Goal: Information Seeking & Learning: Learn about a topic

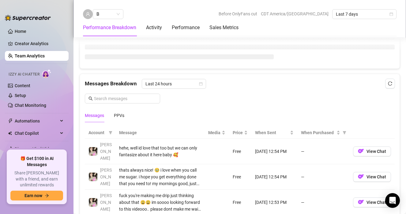
scroll to position [164, 0]
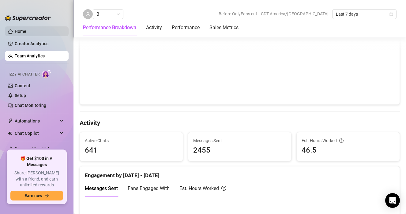
click at [26, 34] on link "Home" at bounding box center [21, 31] width 12 height 5
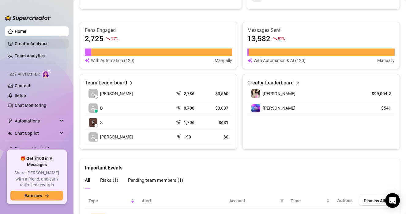
click at [33, 40] on link "Creator Analytics" at bounding box center [39, 44] width 49 height 10
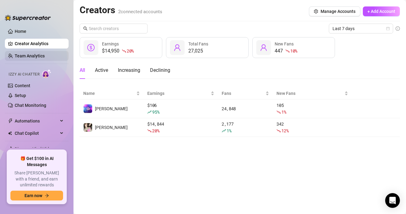
click at [41, 53] on link "Team Analytics" at bounding box center [30, 55] width 30 height 5
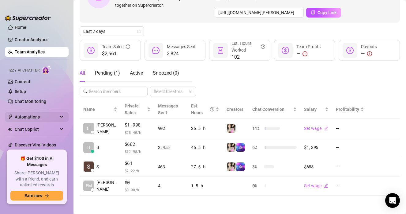
scroll to position [15, 0]
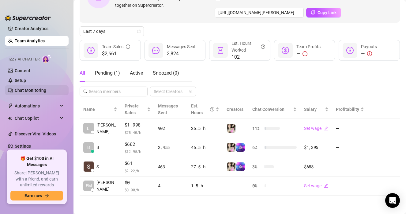
click at [40, 89] on link "Chat Monitoring" at bounding box center [31, 90] width 32 height 5
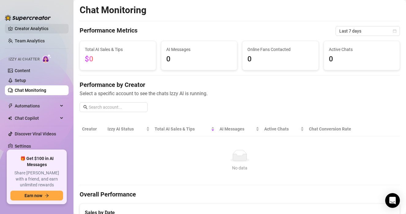
click at [35, 31] on link "Creator Analytics" at bounding box center [39, 29] width 49 height 10
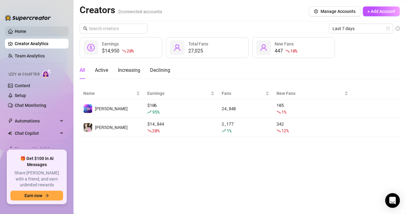
click at [26, 34] on link "Home" at bounding box center [21, 31] width 12 height 5
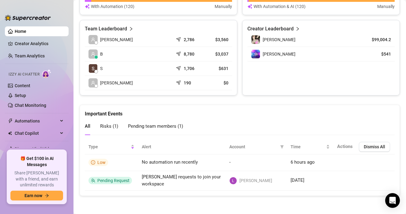
scroll to position [183, 0]
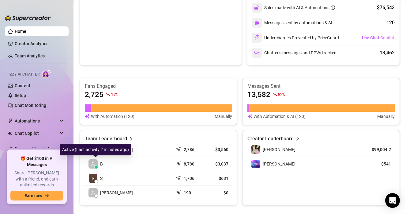
click at [95, 166] on div at bounding box center [96, 167] width 4 height 4
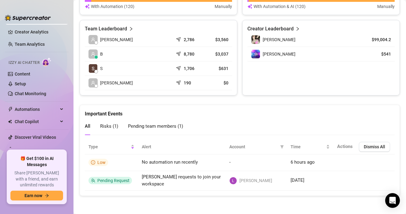
scroll to position [0, 0]
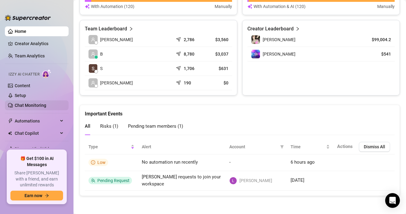
click at [36, 104] on link "Chat Monitoring" at bounding box center [31, 105] width 32 height 5
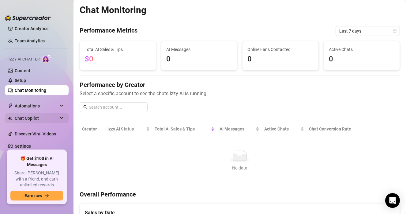
click at [34, 115] on span "Chat Copilot" at bounding box center [36, 118] width 43 height 10
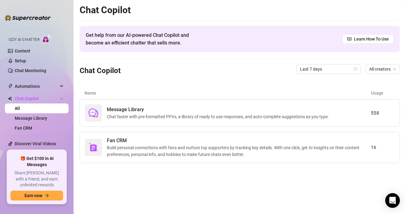
scroll to position [44, 0]
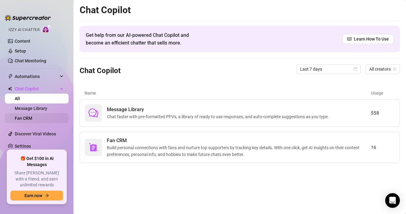
click at [32, 115] on link "Fan CRM" at bounding box center [23, 117] width 17 height 5
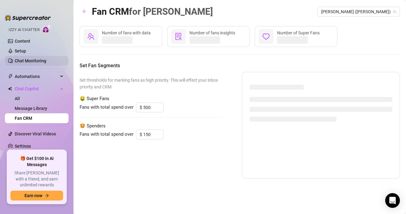
click at [32, 61] on link "Chat Monitoring" at bounding box center [31, 60] width 32 height 5
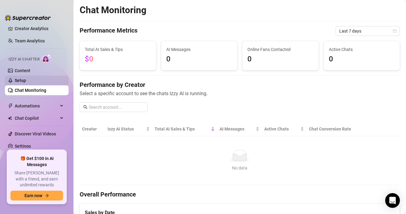
click at [26, 78] on link "Setup" at bounding box center [20, 80] width 11 height 5
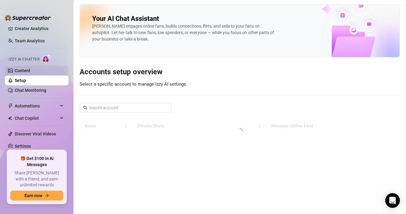
click at [30, 71] on link "Content" at bounding box center [23, 70] width 16 height 5
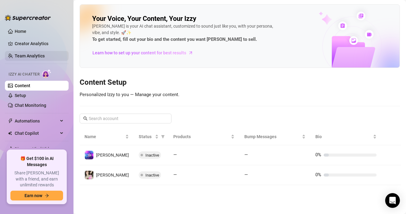
click at [32, 56] on link "Team Analytics" at bounding box center [30, 55] width 30 height 5
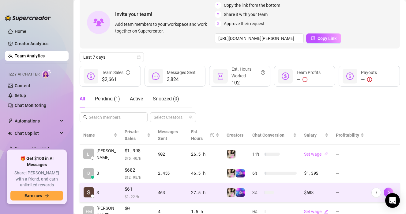
scroll to position [58, 0]
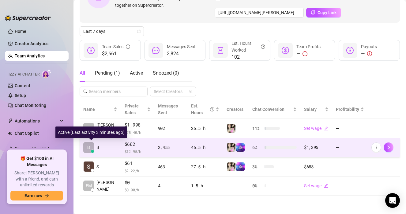
click at [92, 150] on div at bounding box center [93, 151] width 4 height 4
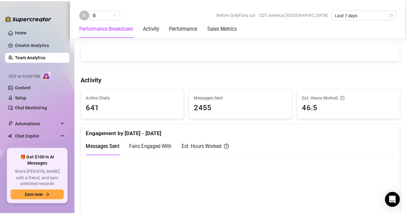
scroll to position [208, 0]
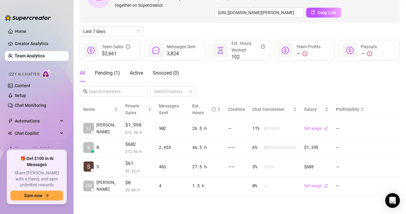
scroll to position [58, 0]
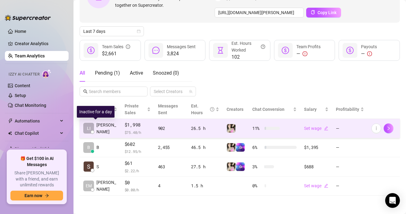
click at [86, 132] on span "LI" at bounding box center [88, 128] width 11 height 11
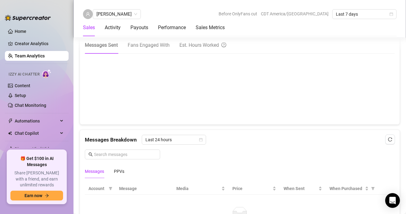
scroll to position [339, 0]
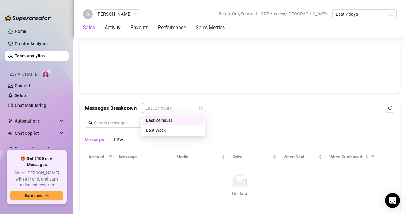
click at [176, 105] on span "Last 24 hours" at bounding box center [174, 107] width 57 height 9
click at [171, 128] on div "Last Week" at bounding box center [173, 130] width 55 height 7
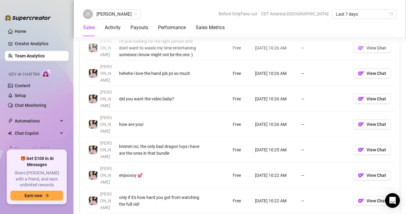
scroll to position [518, 0]
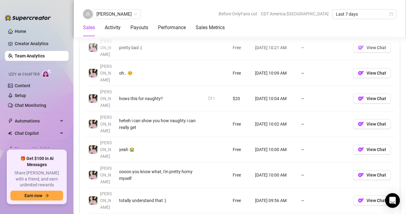
scroll to position [518, 0]
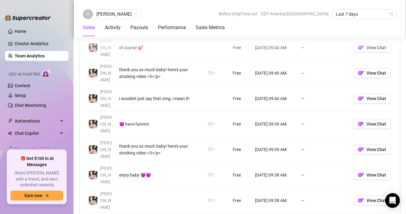
scroll to position [535, 0]
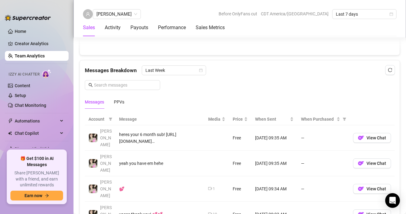
scroll to position [375, 0]
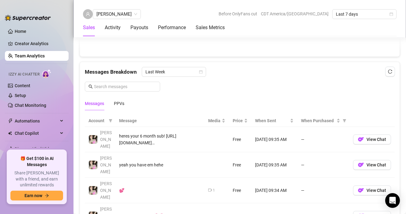
click at [31, 54] on link "Team Analytics" at bounding box center [30, 55] width 30 height 5
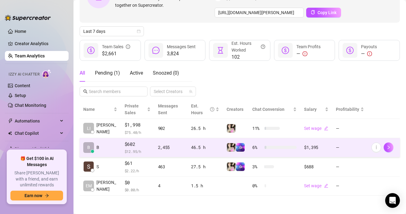
click at [92, 146] on span "B" at bounding box center [88, 147] width 11 height 11
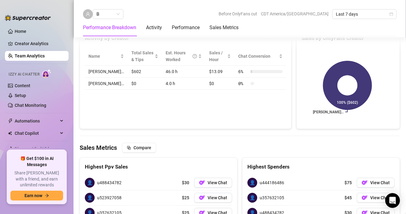
scroll to position [568, 0]
